Goal: Information Seeking & Learning: Learn about a topic

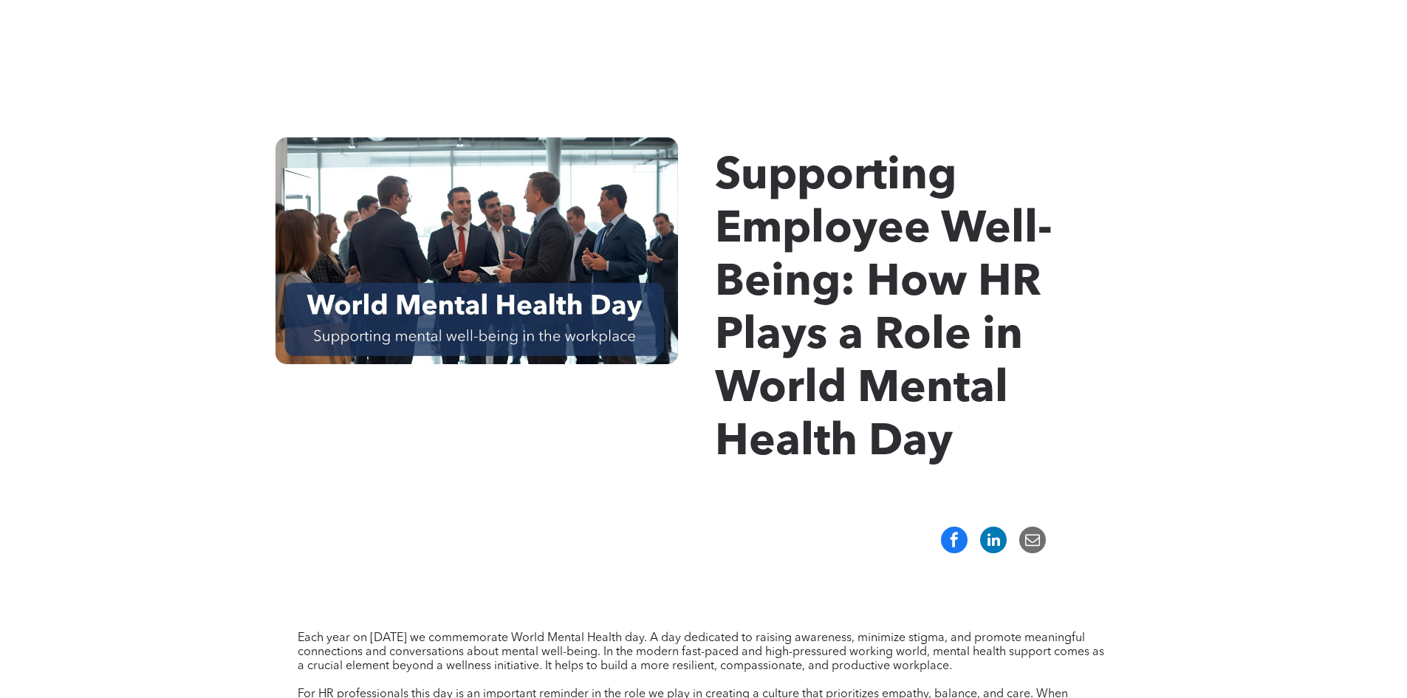
scroll to position [118, 0]
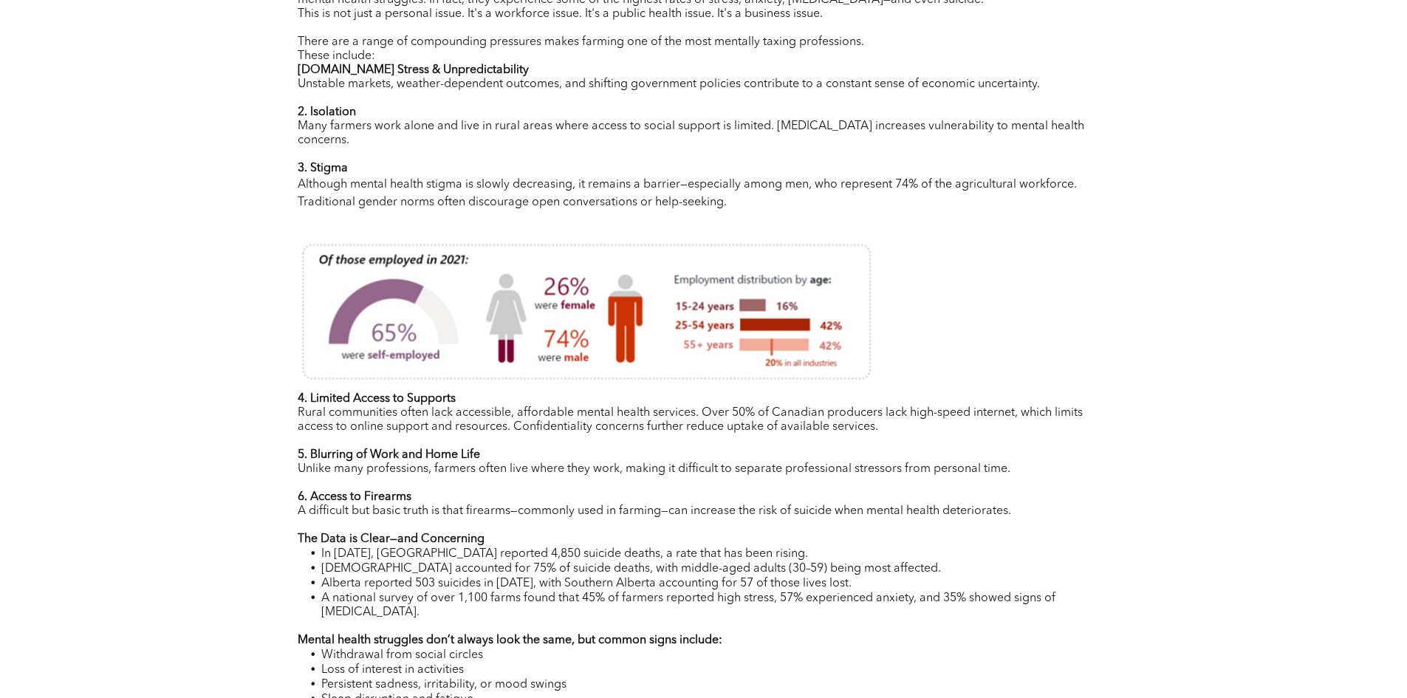
scroll to position [739, 0]
